Goal: Information Seeking & Learning: Find specific fact

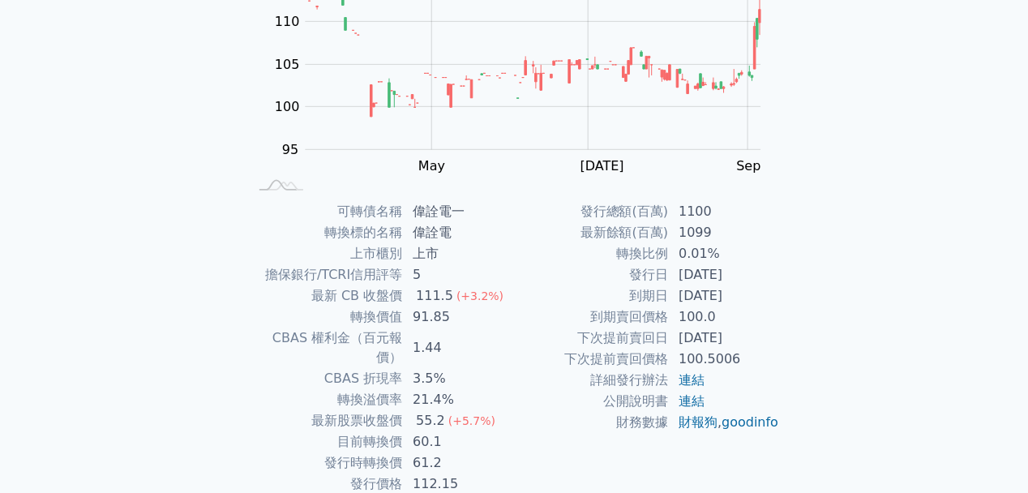
scroll to position [242, 0]
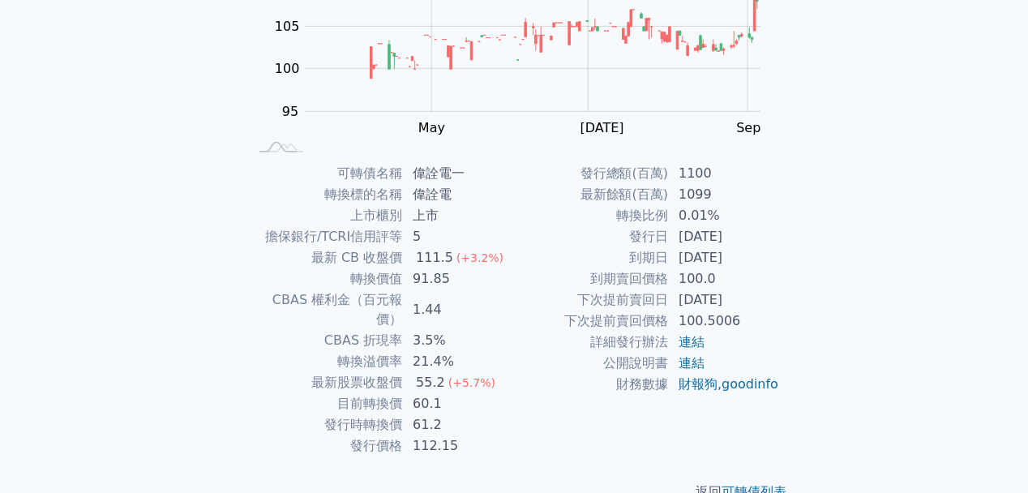
drag, startPoint x: 634, startPoint y: 255, endPoint x: 769, endPoint y: 263, distance: 135.6
click at [769, 263] on tr "到期日 [DATE]" at bounding box center [647, 257] width 266 height 21
drag, startPoint x: 769, startPoint y: 263, endPoint x: 736, endPoint y: 298, distance: 48.2
click at [736, 298] on td "[DATE]" at bounding box center [724, 299] width 111 height 21
drag, startPoint x: 751, startPoint y: 300, endPoint x: 570, endPoint y: 300, distance: 180.8
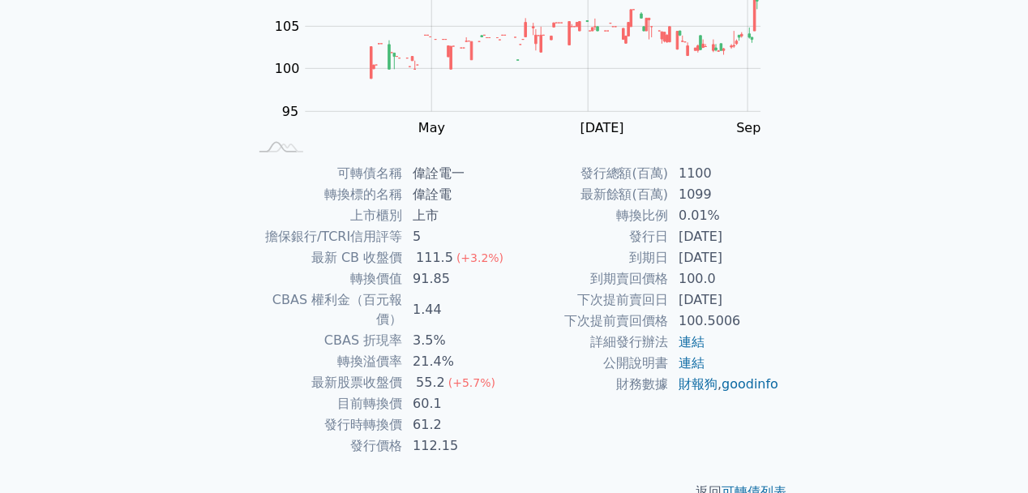
click at [570, 300] on tr "下次提前賣回日 [DATE]" at bounding box center [647, 299] width 266 height 21
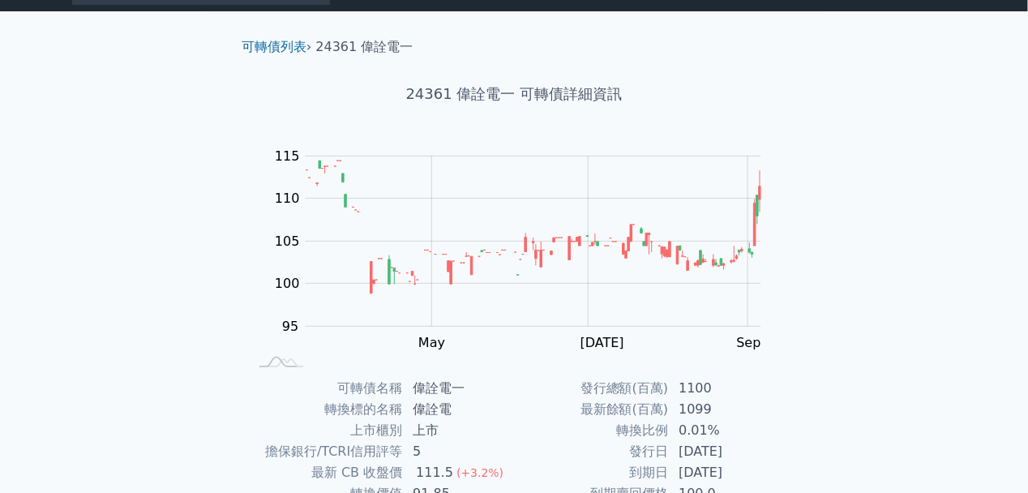
scroll to position [0, 0]
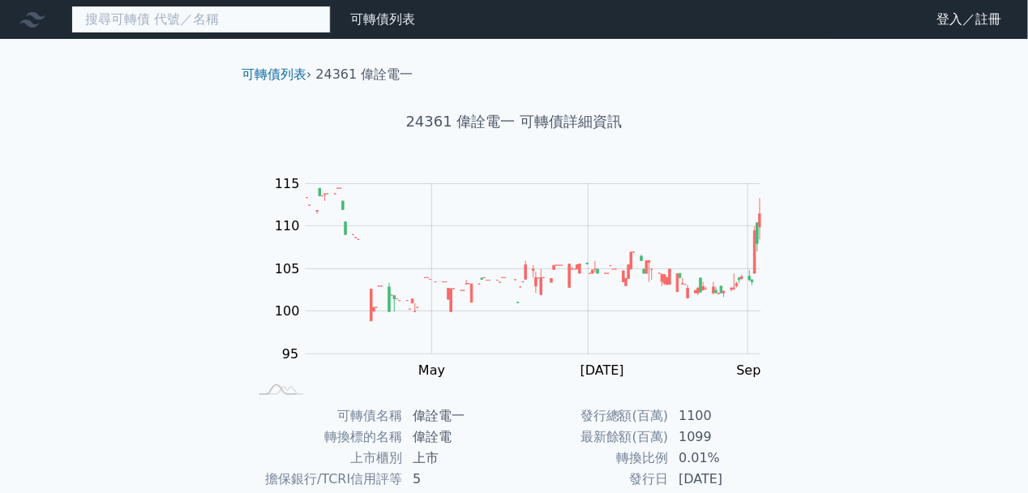
click at [171, 10] on input at bounding box center [200, 20] width 259 height 28
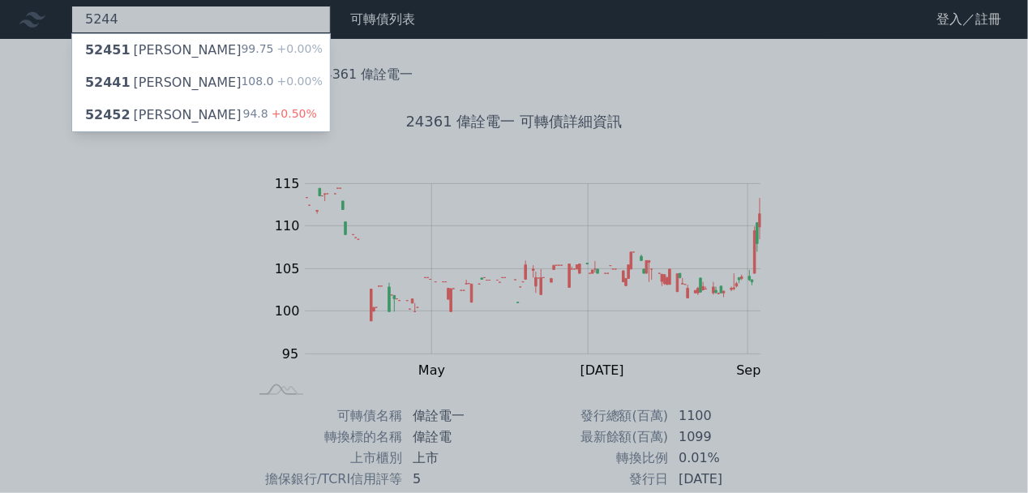
type input "5244"
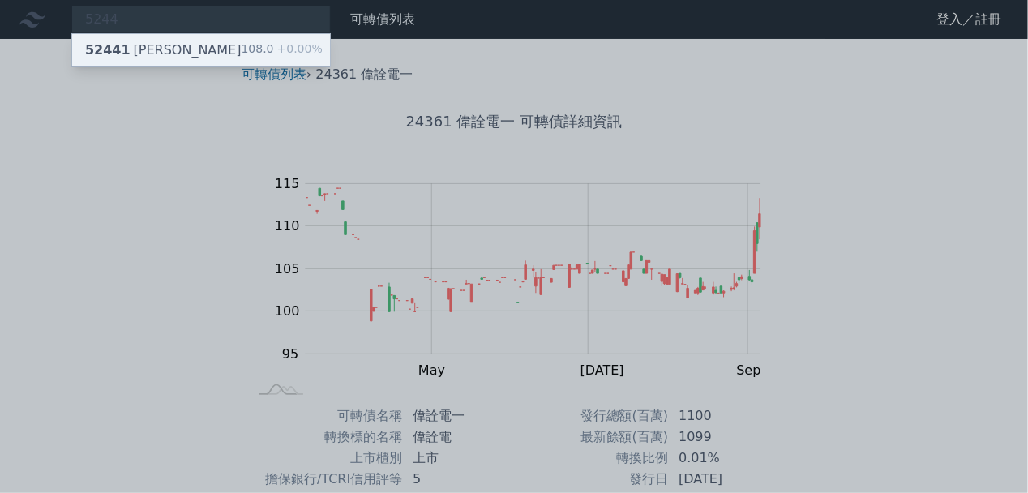
click at [166, 51] on div "52441 [PERSON_NAME]一 108.0 +0.00%" at bounding box center [201, 50] width 258 height 32
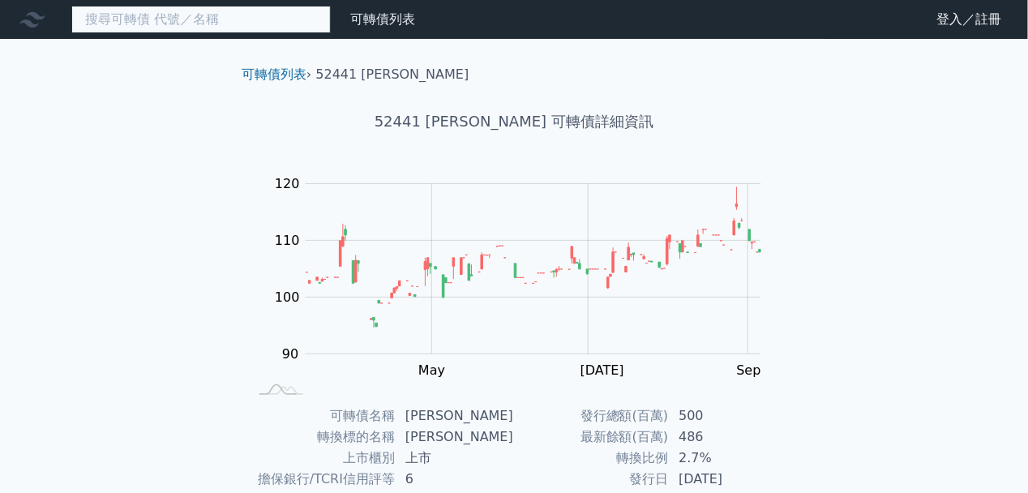
click at [146, 23] on input at bounding box center [200, 20] width 259 height 28
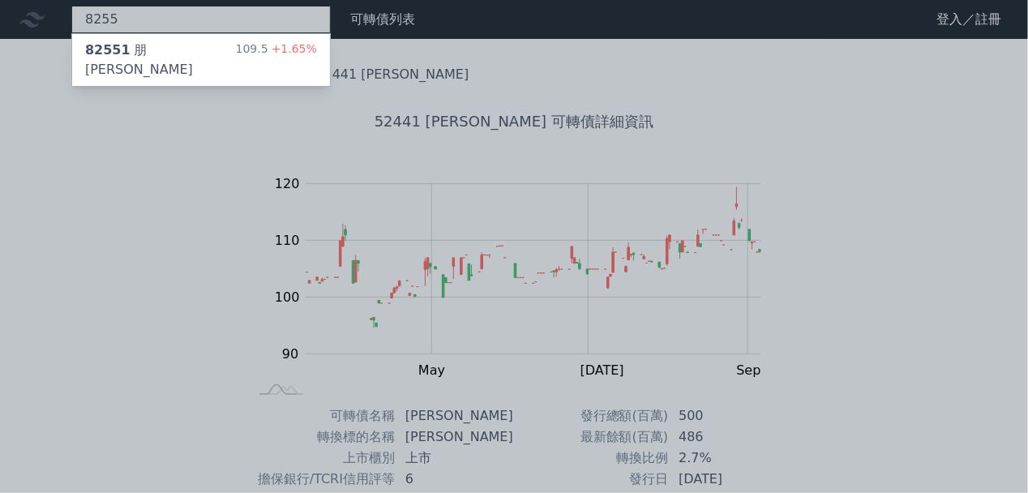
type input "8255"
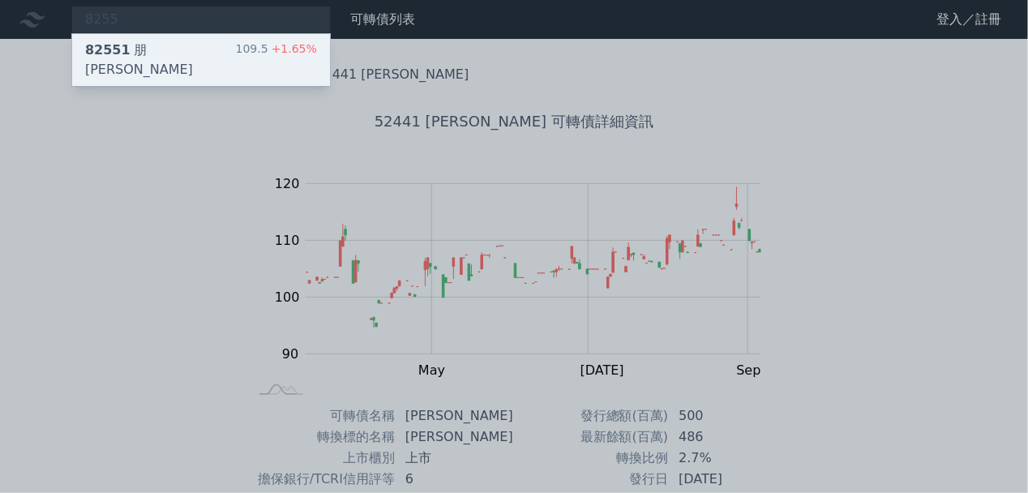
click at [156, 44] on div "82551 朋[PERSON_NAME]" at bounding box center [160, 60] width 151 height 39
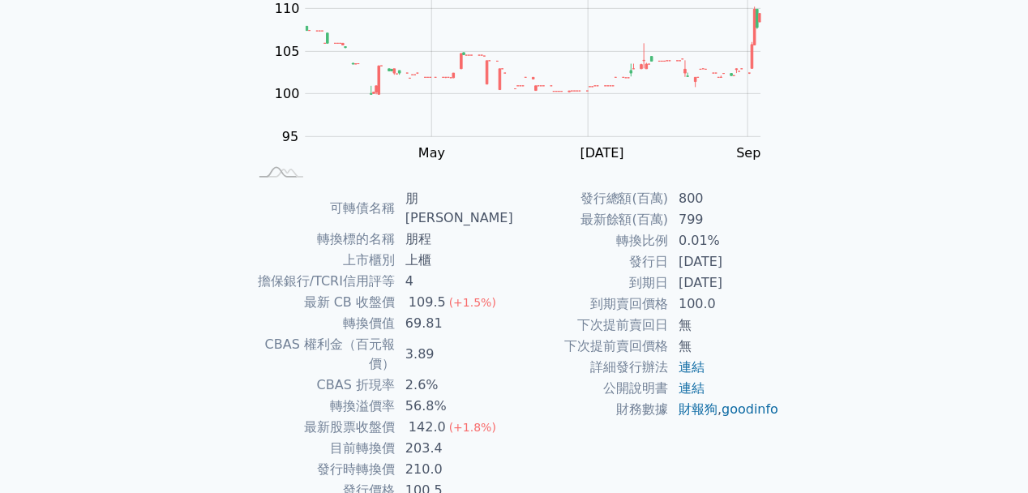
scroll to position [242, 0]
